Goal: Communication & Community: Answer question/provide support

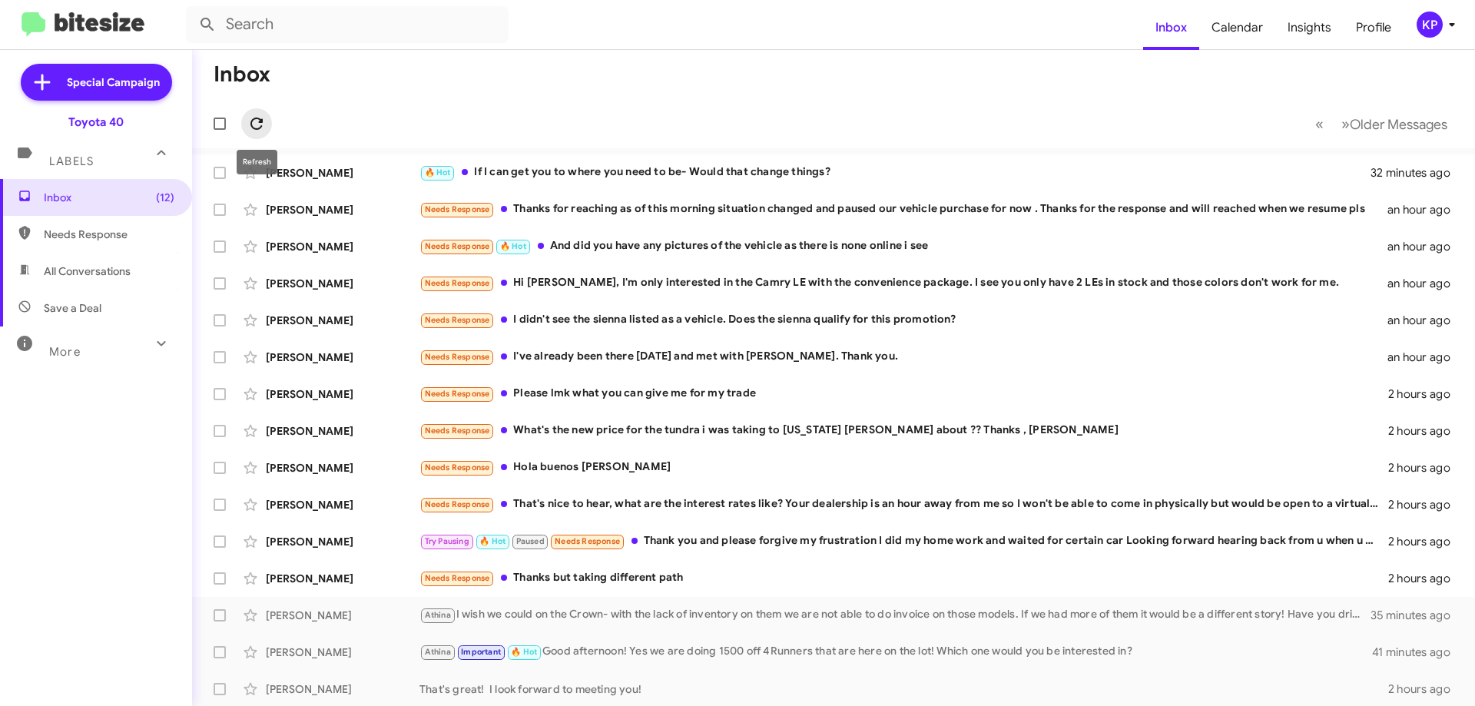
click at [257, 123] on icon at bounding box center [256, 123] width 18 height 18
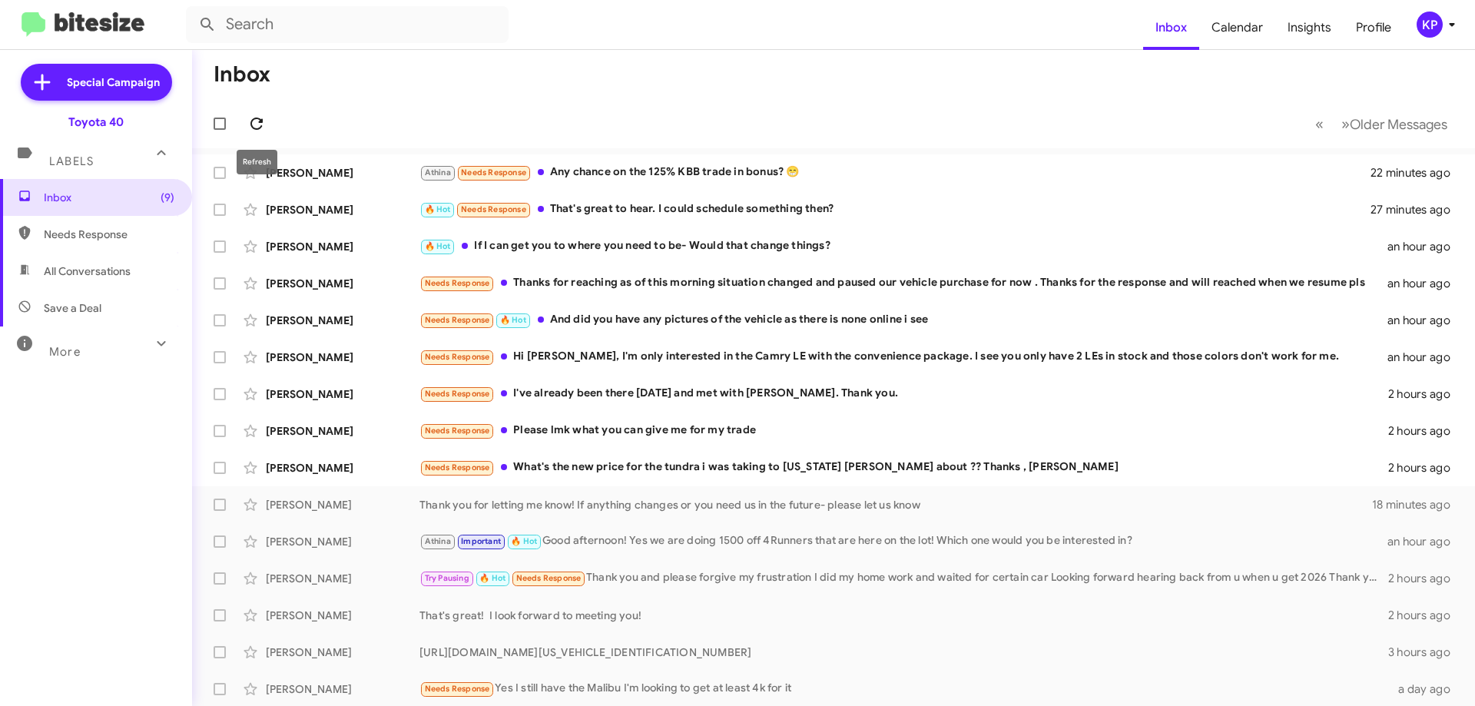
click at [252, 117] on icon at bounding box center [256, 123] width 18 height 18
click at [81, 237] on span "Needs Response" at bounding box center [109, 234] width 131 height 15
type input "in:needs-response"
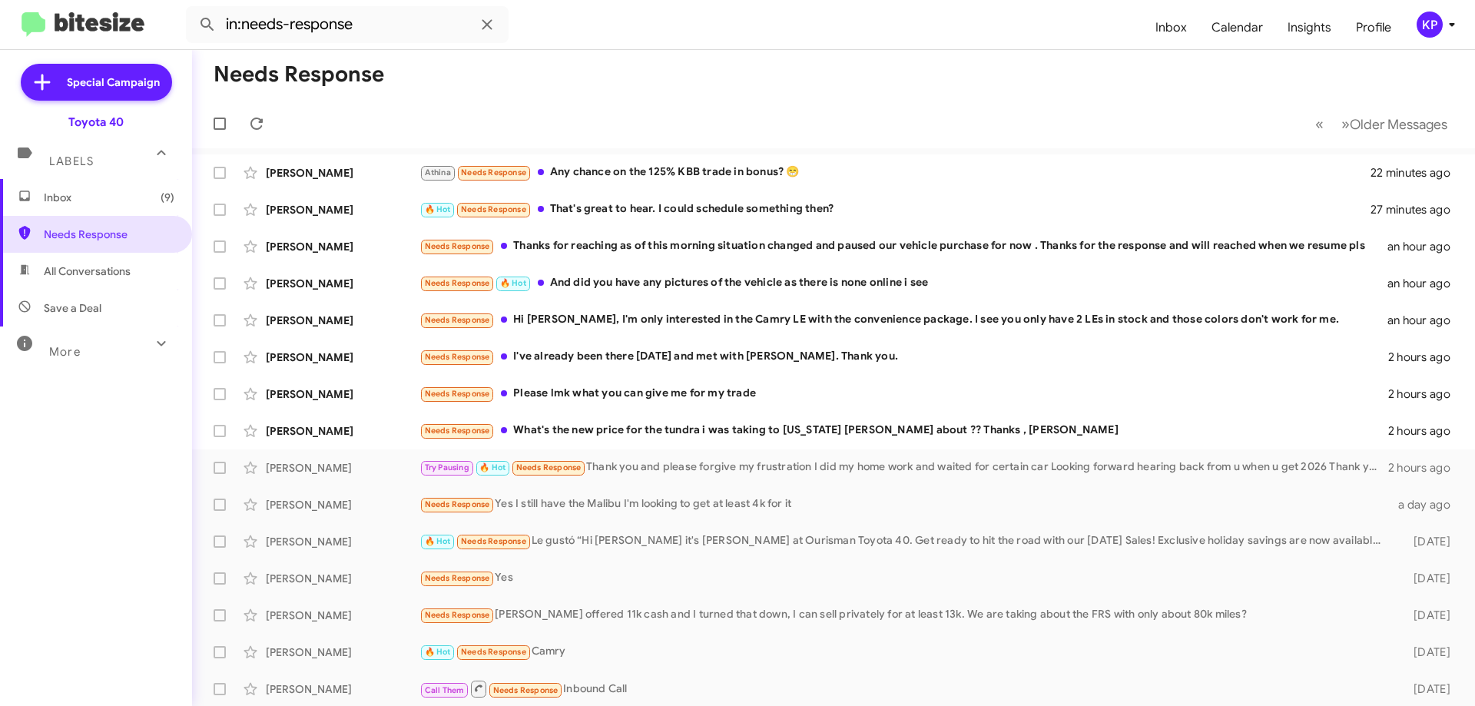
click at [58, 187] on span "Inbox (9)" at bounding box center [96, 197] width 192 height 37
